Goal: Transaction & Acquisition: Purchase product/service

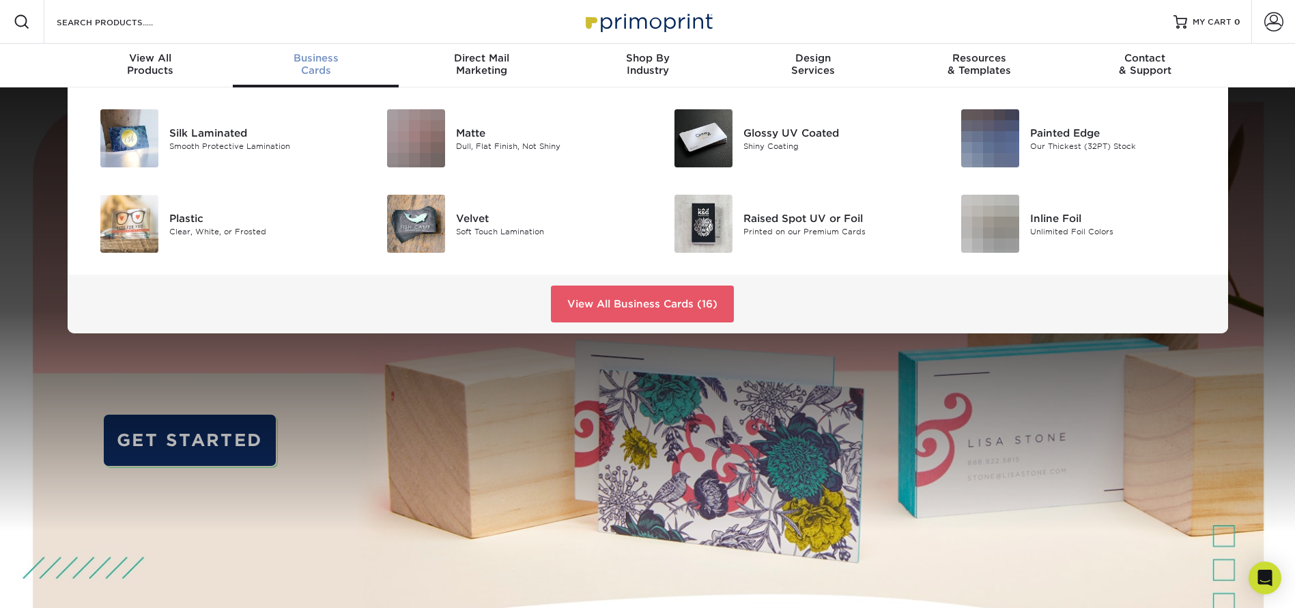
click at [325, 58] on span "Business" at bounding box center [316, 58] width 166 height 12
click at [457, 129] on div "Matte" at bounding box center [546, 132] width 181 height 15
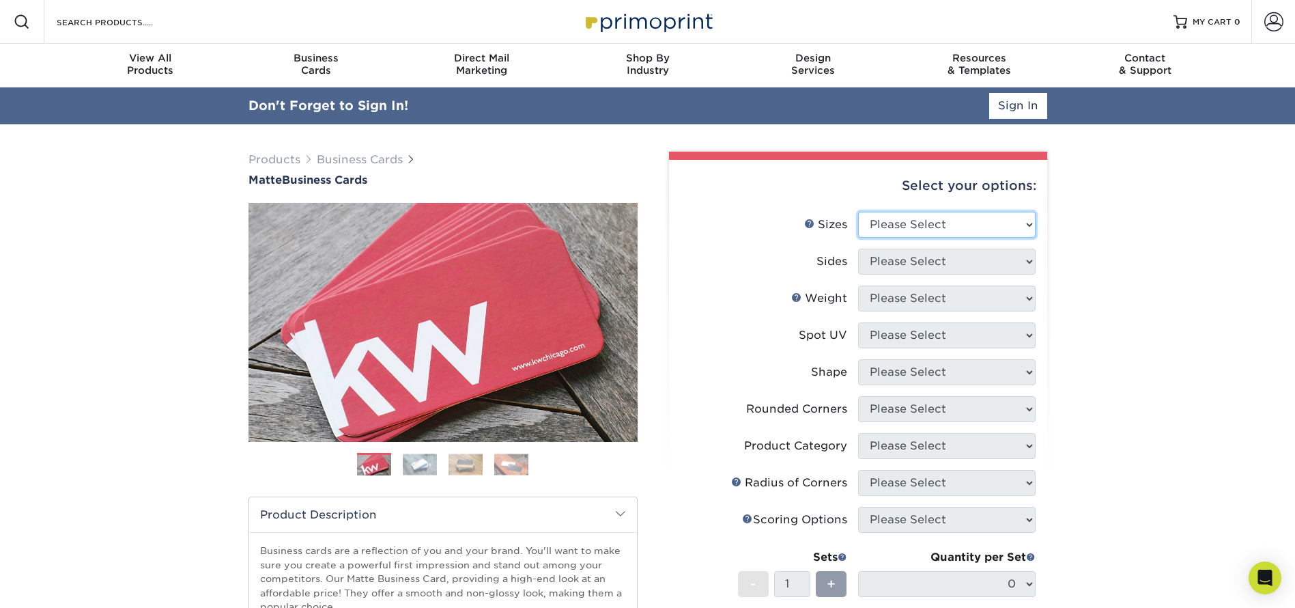
click at [1023, 223] on select "Please Select 1.5" x 3.5" - Mini 1.75" x 3.5" - Mini 2" x 2" - Square 2" x 3" -…" at bounding box center [947, 225] width 178 height 26
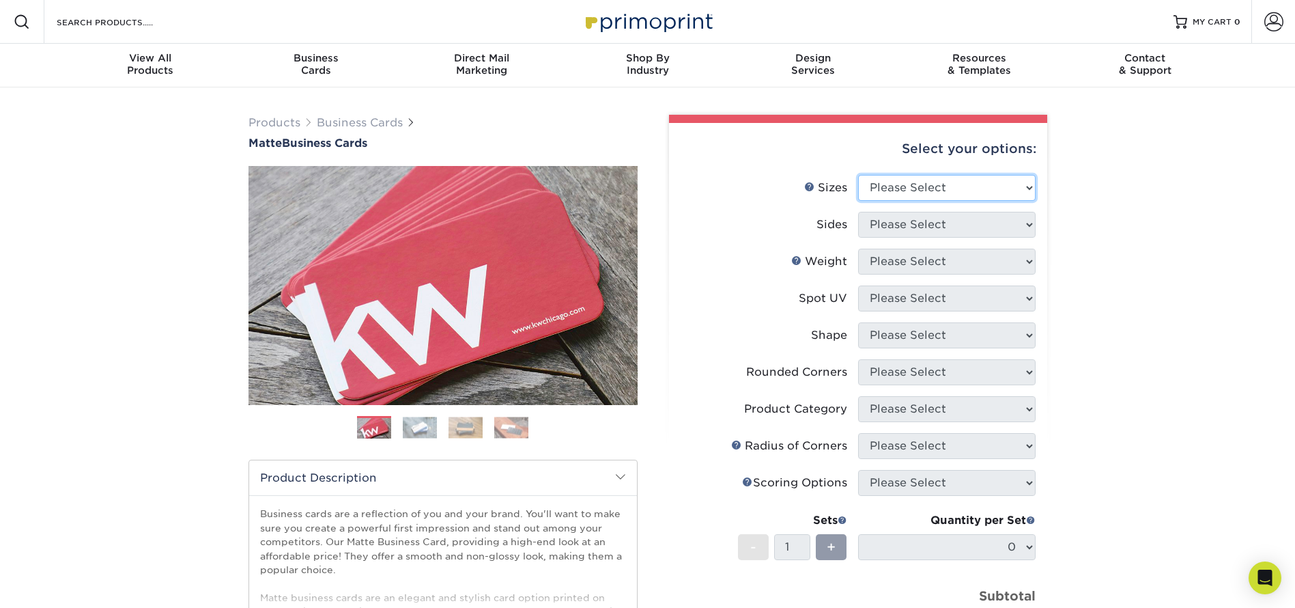
select select "2.00x3.50"
click at [858, 175] on select "Please Select 1.5" x 3.5" - Mini 1.75" x 3.5" - Mini 2" x 2" - Square 2" x 3" -…" at bounding box center [947, 188] width 178 height 26
click at [921, 222] on select "Please Select Print Both Sides Print Front Only" at bounding box center [947, 225] width 178 height 26
select select "13abbda7-1d64-4f25-8bb2-c179b224825d"
click at [858, 212] on select "Please Select Print Both Sides Print Front Only" at bounding box center [947, 225] width 178 height 26
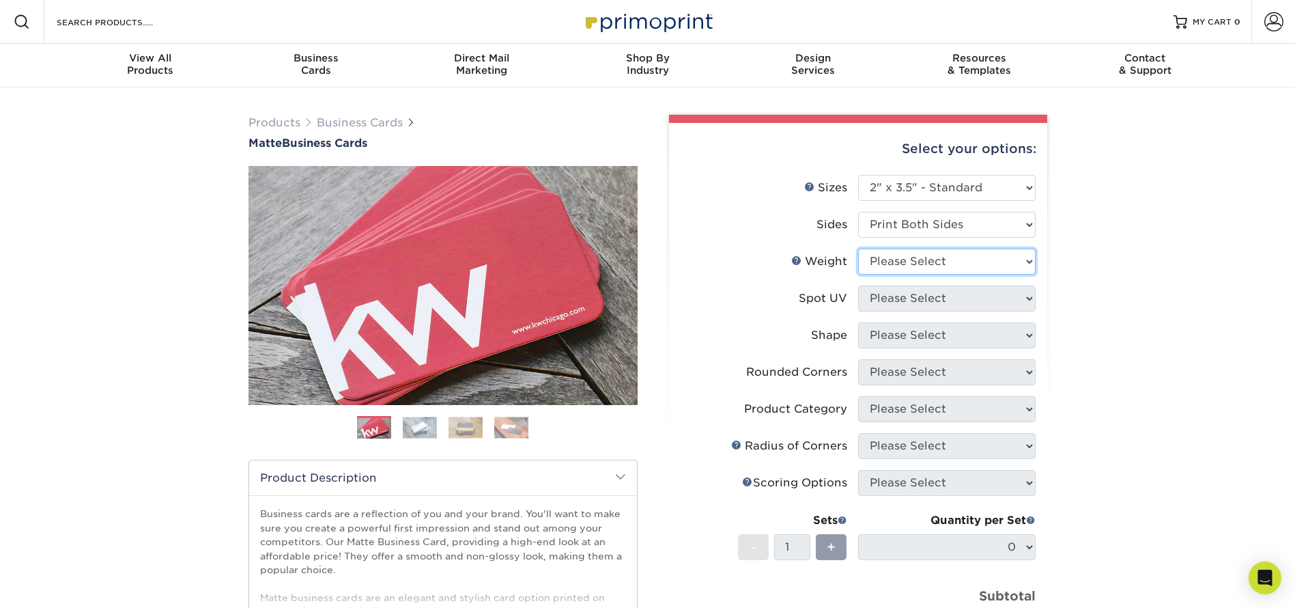
click at [974, 264] on select "Please Select 16PT 14PT" at bounding box center [947, 262] width 178 height 26
select select "16PT"
click at [858, 249] on select "Please Select 16PT 14PT" at bounding box center [947, 262] width 178 height 26
click at [934, 302] on select "Please Select No Spot UV Front and Back (Both Sides) Front Only Back Only" at bounding box center [947, 298] width 178 height 26
select select "3"
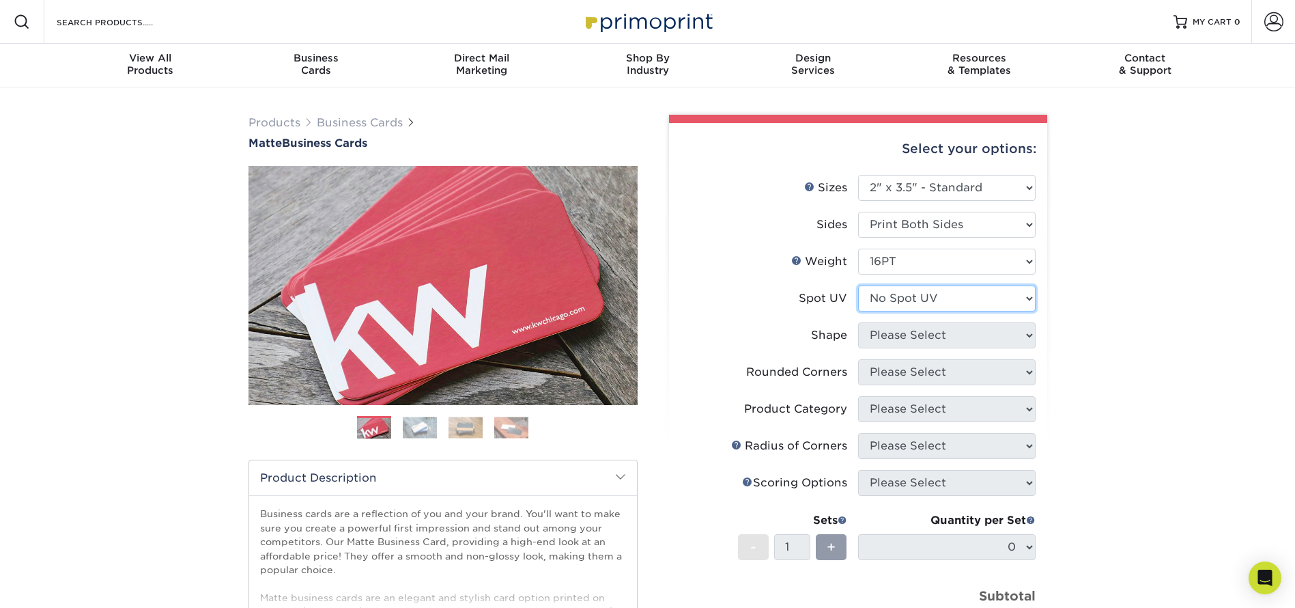
click at [858, 285] on select "Please Select No Spot UV Front and Back (Both Sides) Front Only Back Only" at bounding box center [947, 298] width 178 height 26
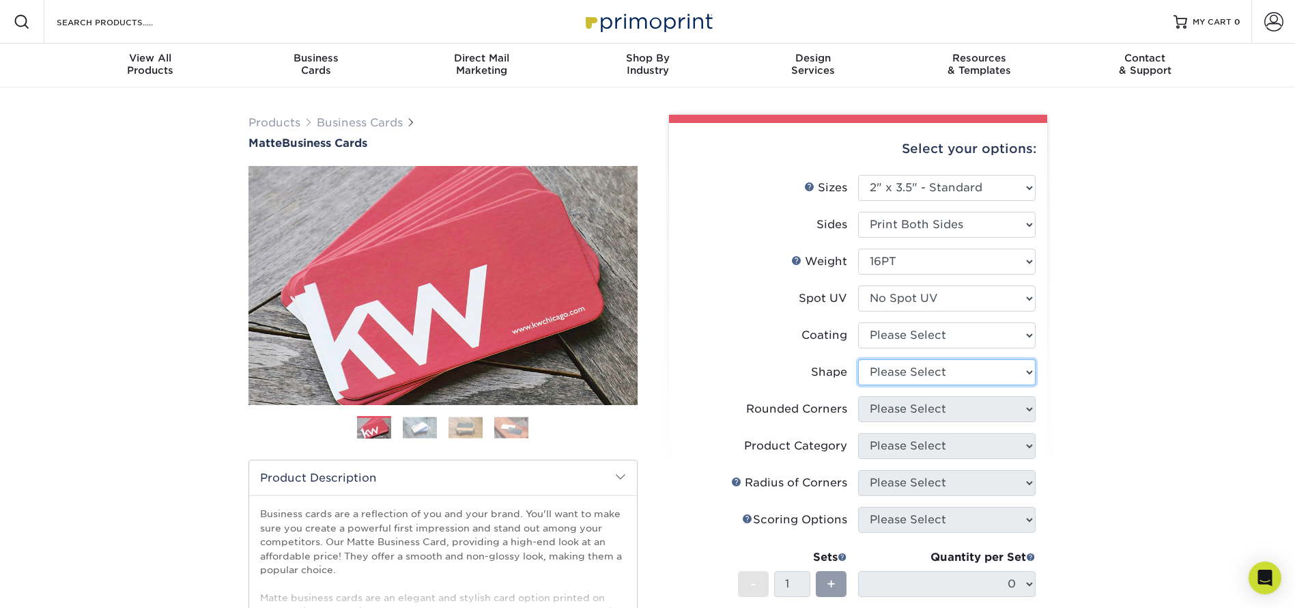
click at [963, 370] on select "Please Select Standard Oval" at bounding box center [947, 372] width 178 height 26
select select "standard"
click at [858, 359] on select "Please Select Standard Oval" at bounding box center [947, 372] width 178 height 26
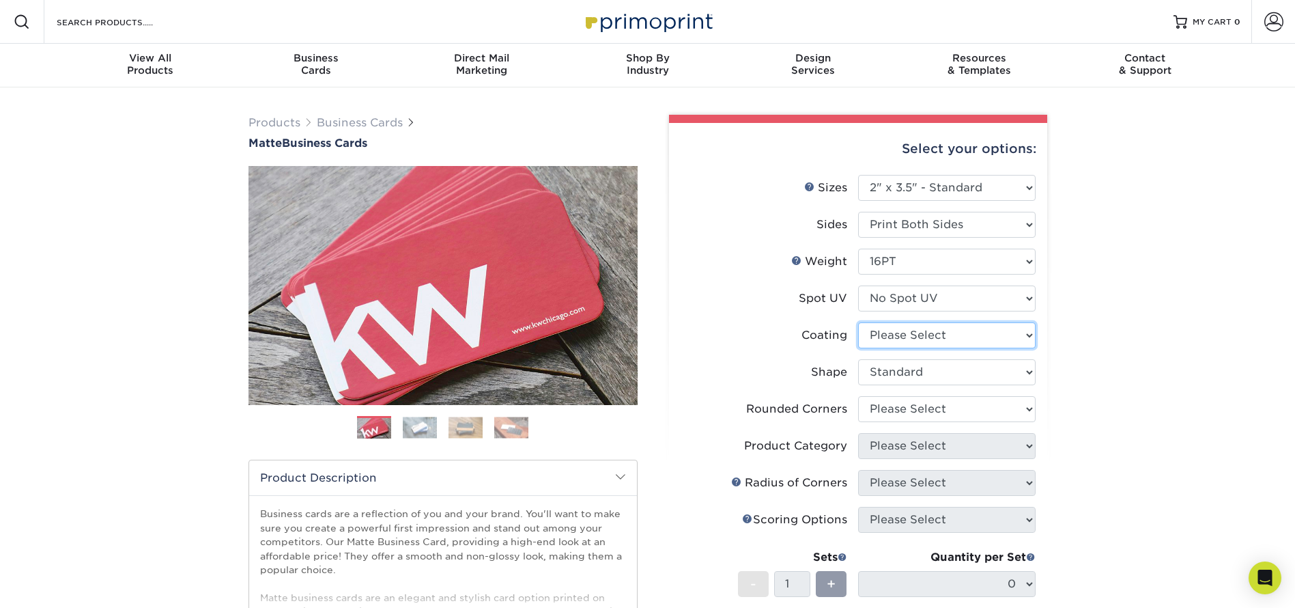
click at [935, 334] on select at bounding box center [947, 335] width 178 height 26
select select "121bb7b5-3b4d-429f-bd8d-bbf80e953313"
click at [858, 322] on select at bounding box center [947, 335] width 178 height 26
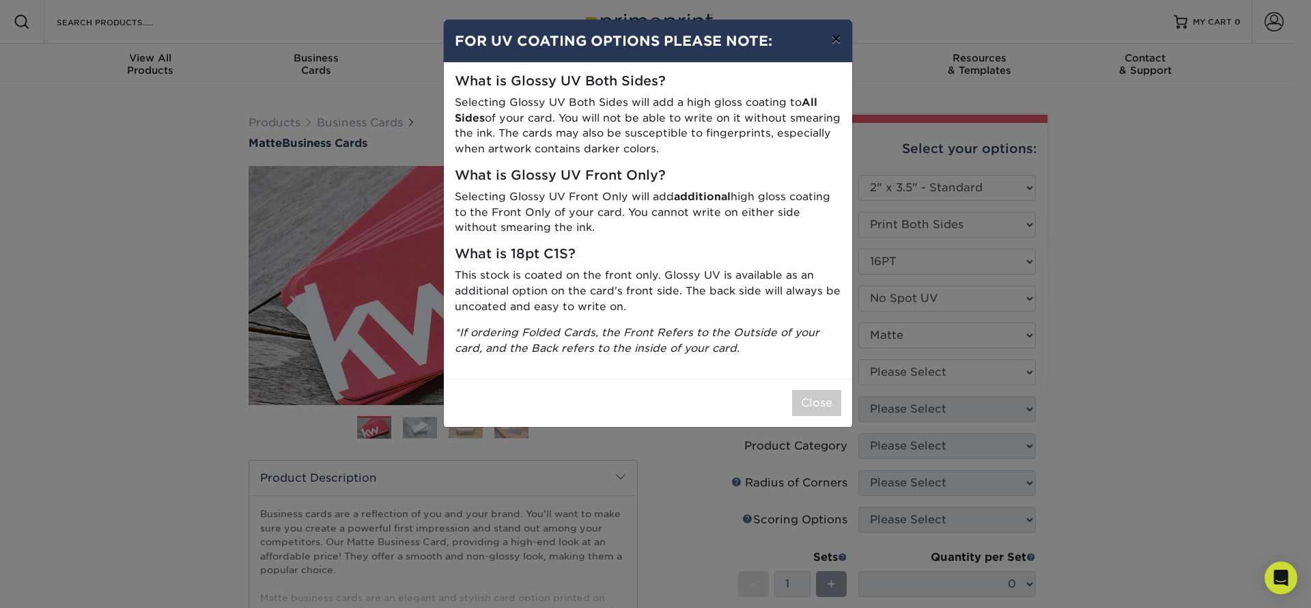
click at [834, 36] on button "×" at bounding box center [835, 39] width 31 height 38
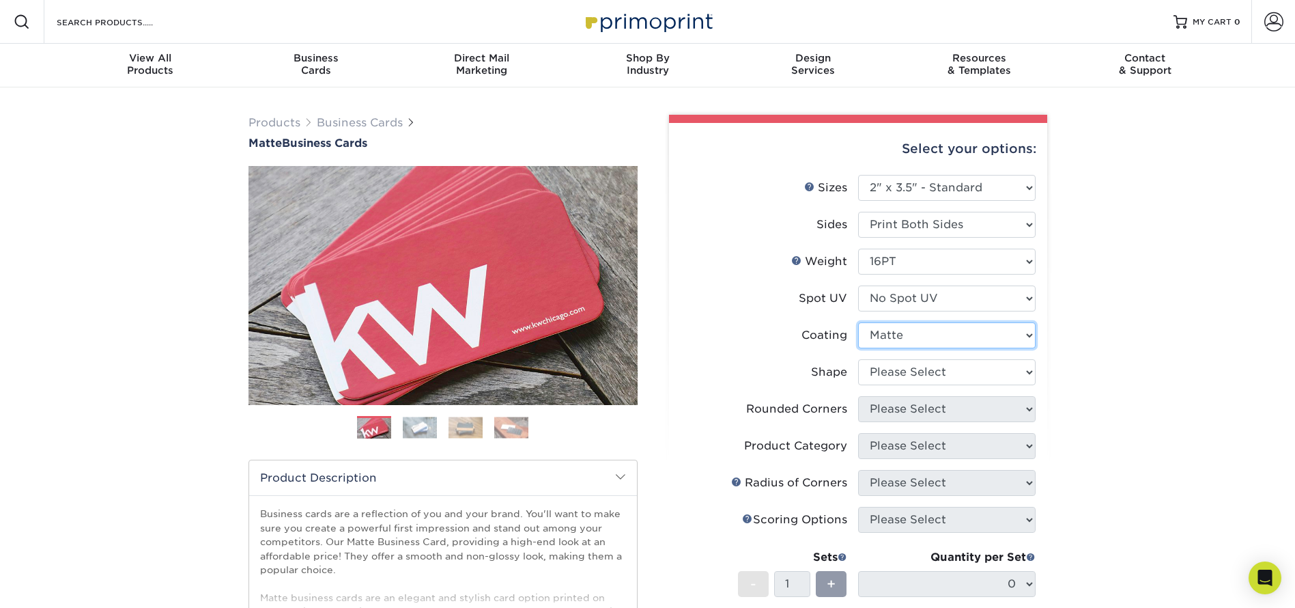
click at [959, 328] on select at bounding box center [947, 335] width 178 height 26
click at [858, 322] on select at bounding box center [947, 335] width 178 height 26
click at [1030, 371] on select "Please Select Standard Oval" at bounding box center [947, 372] width 178 height 26
select select "standard"
click at [858, 359] on select "Please Select Standard Oval" at bounding box center [947, 372] width 178 height 26
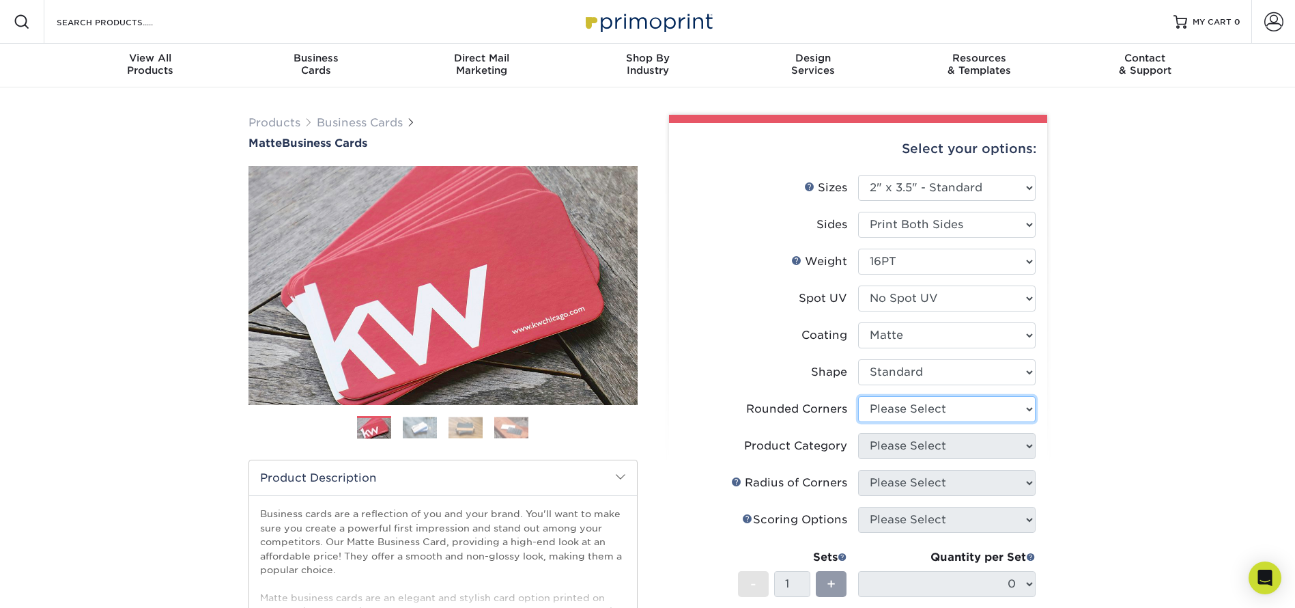
click at [1030, 405] on select "Please Select Yes - Round 2 Corners Yes - Round 4 Corners No" at bounding box center [947, 409] width 178 height 26
select select "0"
click at [858, 396] on select "Please Select Yes - Round 2 Corners Yes - Round 4 Corners No" at bounding box center [947, 409] width 178 height 26
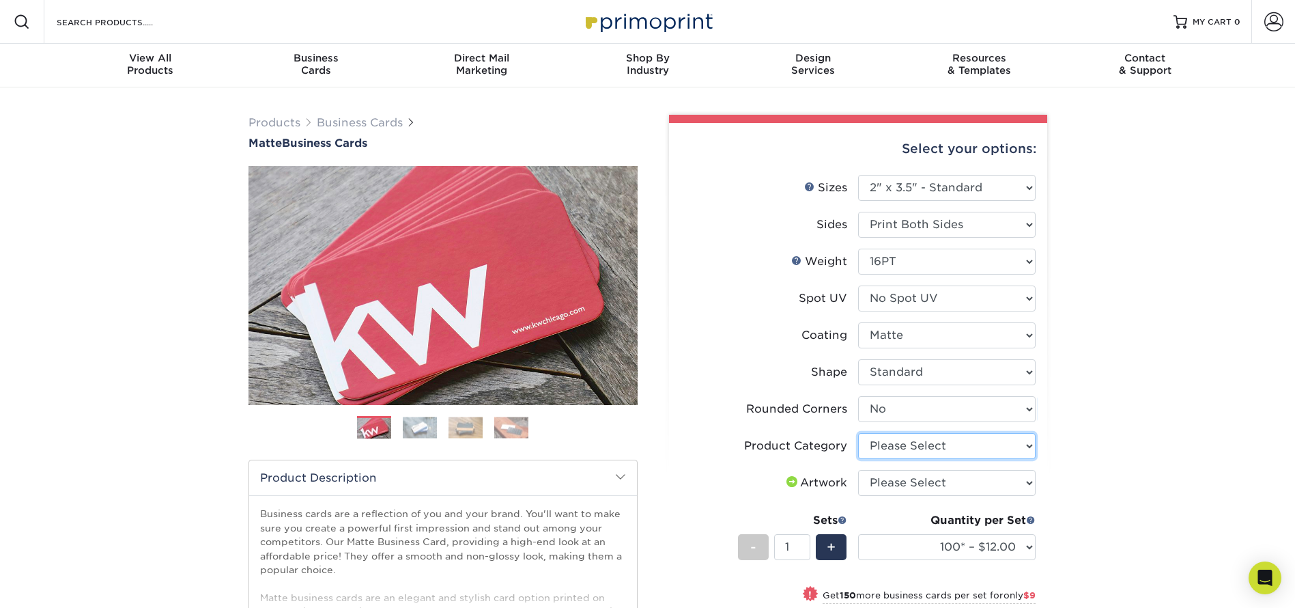
click at [946, 447] on select "Please Select Business Cards" at bounding box center [947, 446] width 178 height 26
select select "3b5148f1-0588-4f88-a218-97bcfdce65c1"
click at [858, 433] on select "Please Select Business Cards" at bounding box center [947, 446] width 178 height 26
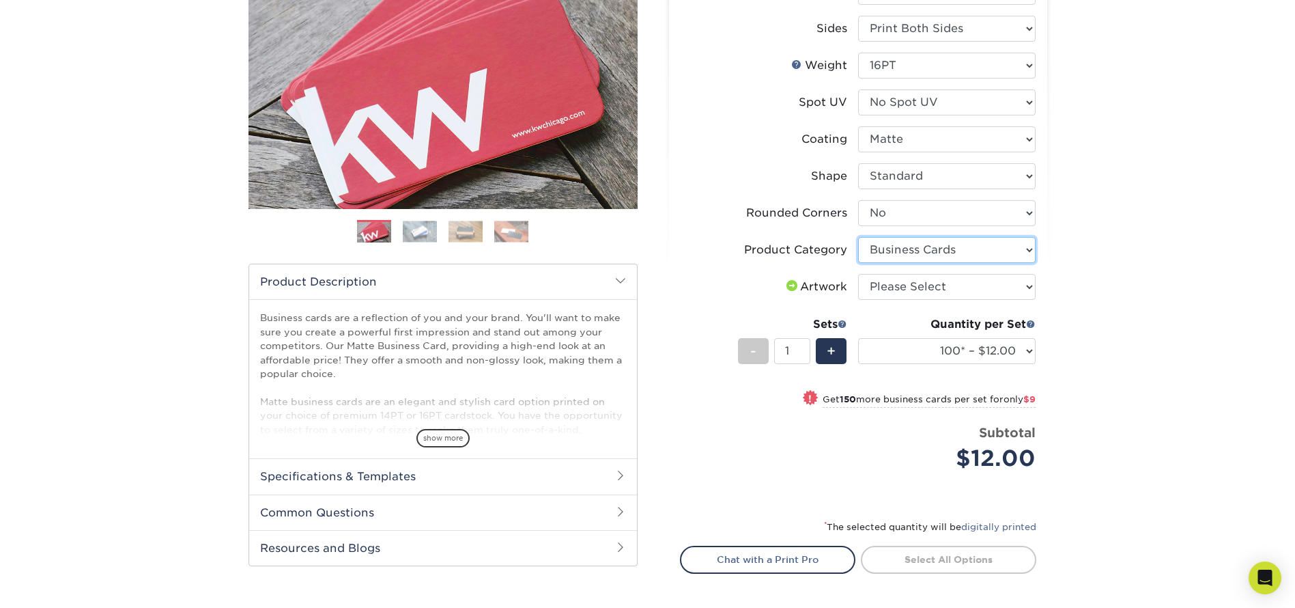
scroll to position [205, 0]
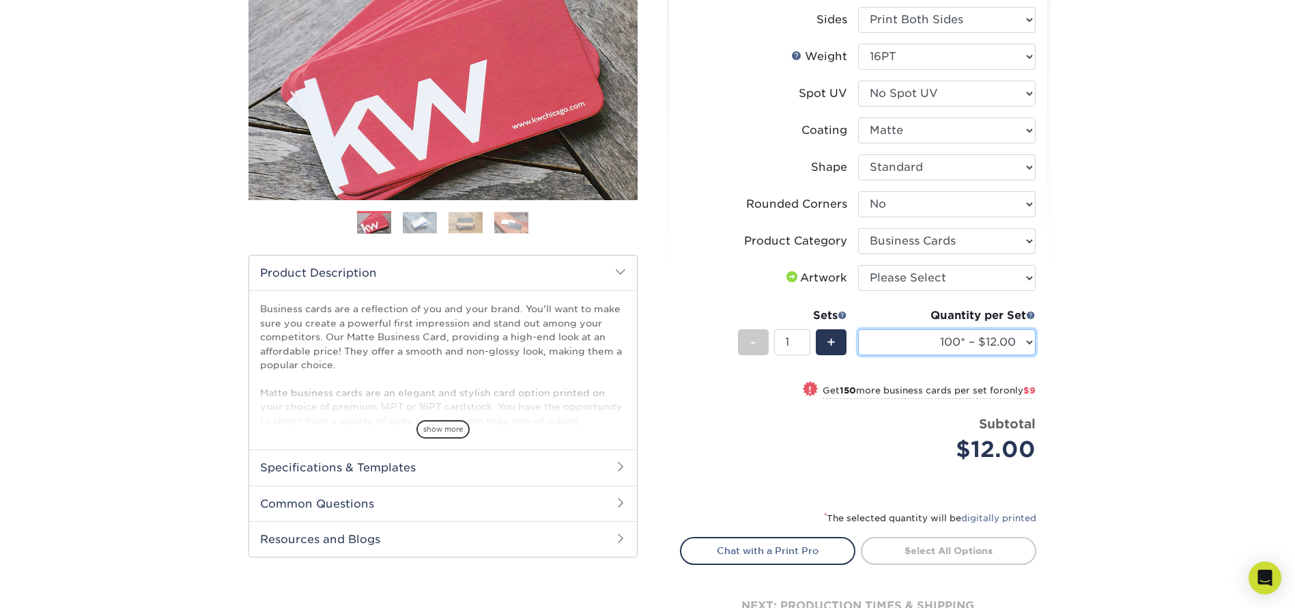
click at [1029, 344] on select "100* – $12.00 250* – $21.00 500 – $42.00 1000 – $53.00 2500 – $95.00 5000 – $18…" at bounding box center [947, 342] width 178 height 26
select select "250* – $21.00"
click at [858, 329] on select "100* – $12.00 250* – $21.00 500 – $42.00 1000 – $53.00 2500 – $95.00 5000 – $18…" at bounding box center [947, 342] width 178 height 26
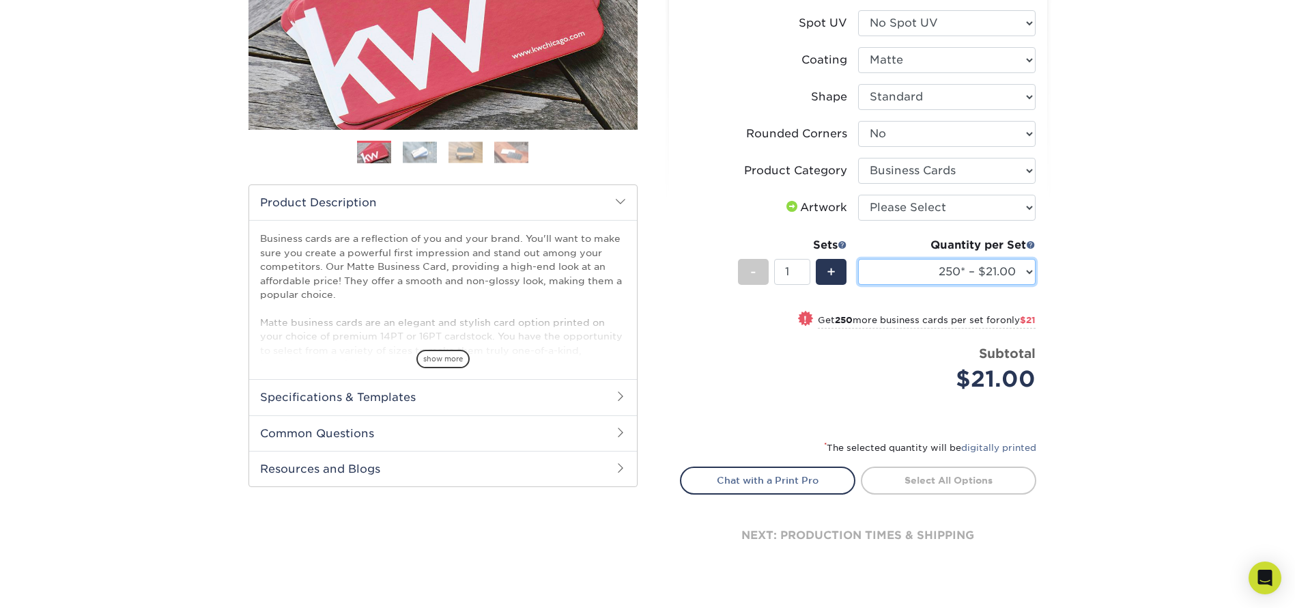
scroll to position [307, 0]
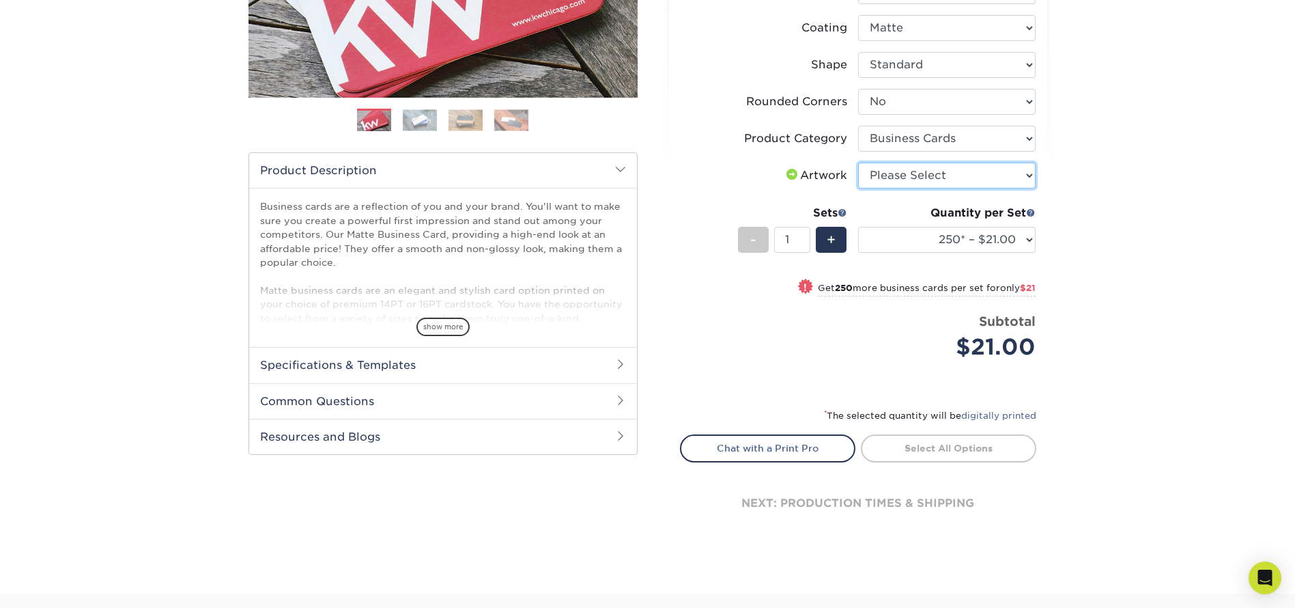
click at [1029, 180] on select "Please Select I will upload files I need a design - $100" at bounding box center [947, 175] width 178 height 26
select select "upload"
click at [858, 162] on select "Please Select I will upload files I need a design - $100" at bounding box center [947, 175] width 178 height 26
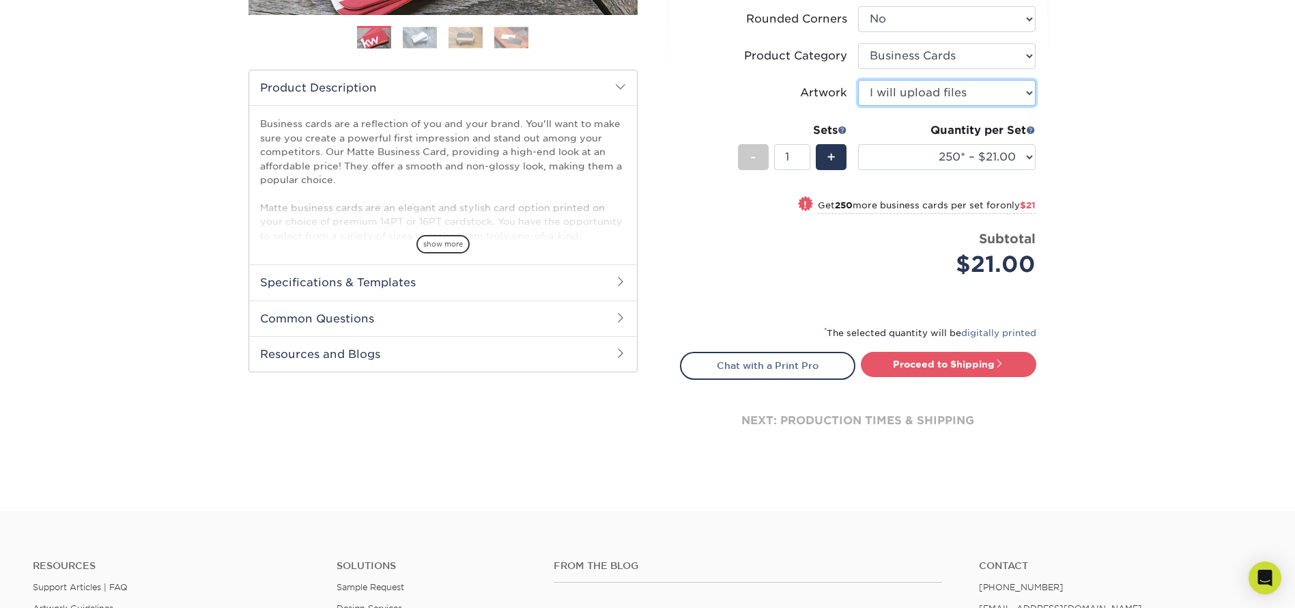
scroll to position [410, 0]
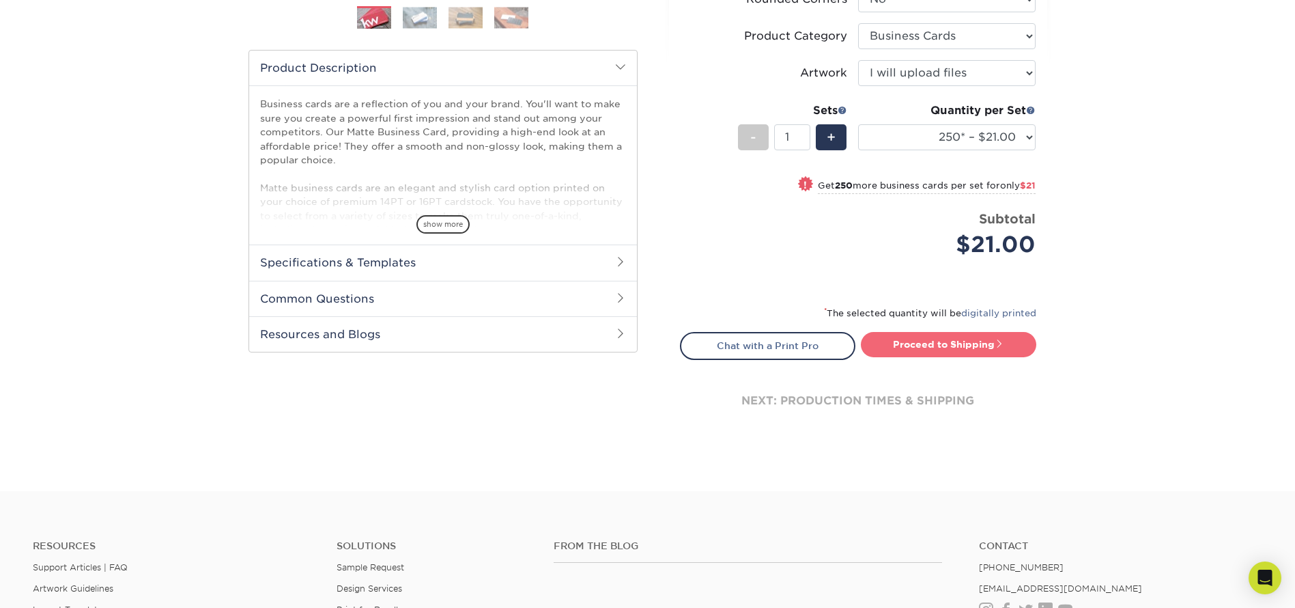
click at [924, 345] on link "Proceed to Shipping" at bounding box center [948, 344] width 175 height 25
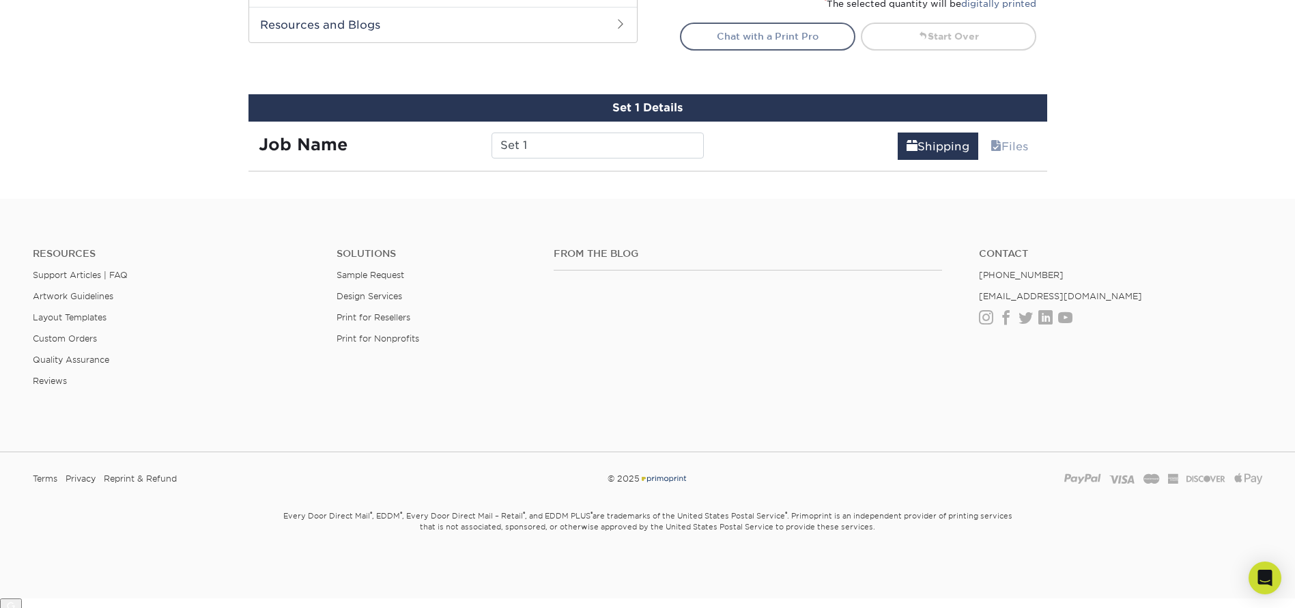
scroll to position [779, 0]
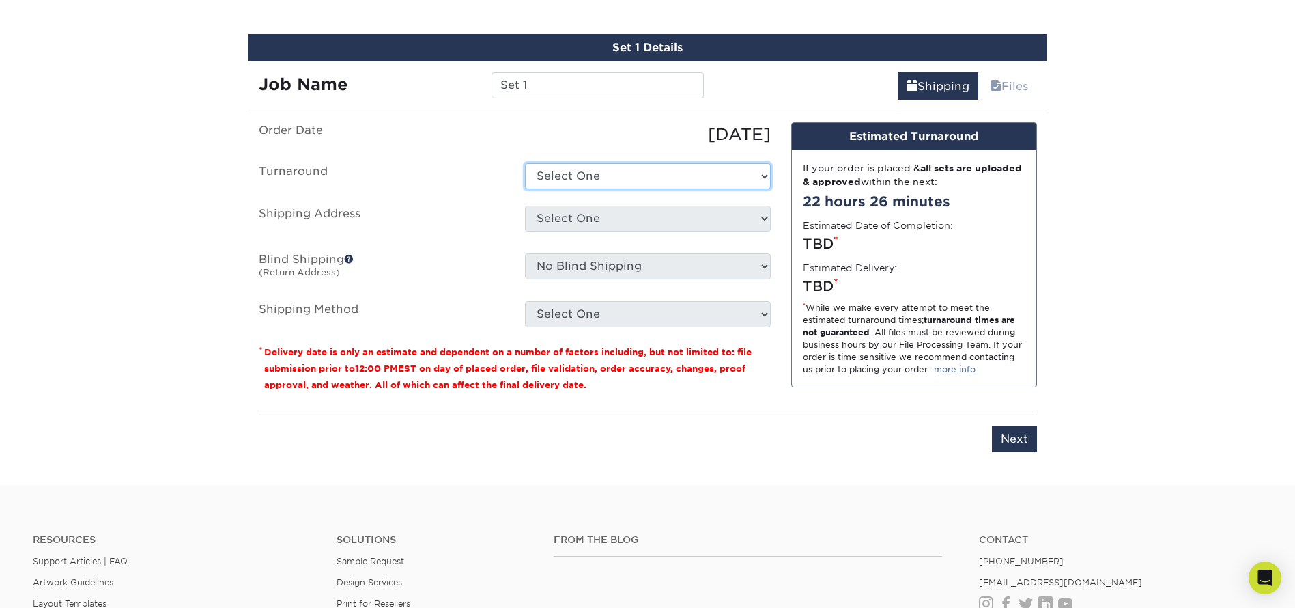
click at [664, 177] on select "Select One 2-4 Business Days 2 Day Next Business Day" at bounding box center [648, 176] width 246 height 26
click at [527, 86] on input "Set 1" at bounding box center [598, 85] width 212 height 26
type input "HR"
